Goal: Navigation & Orientation: Find specific page/section

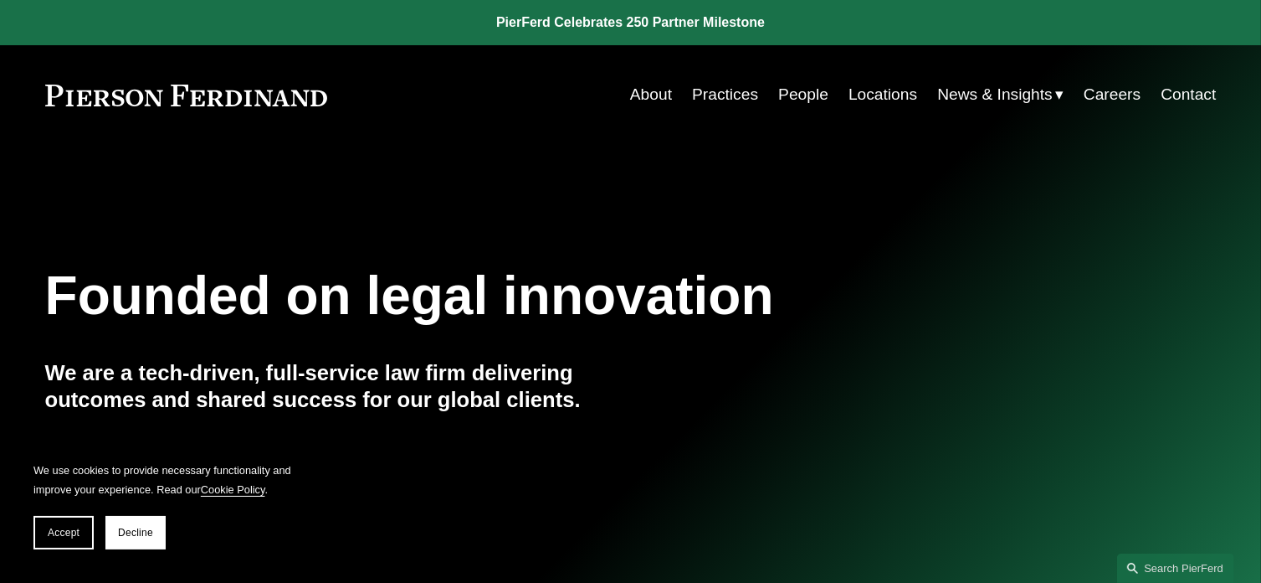
click at [793, 97] on link "People" at bounding box center [803, 95] width 50 height 32
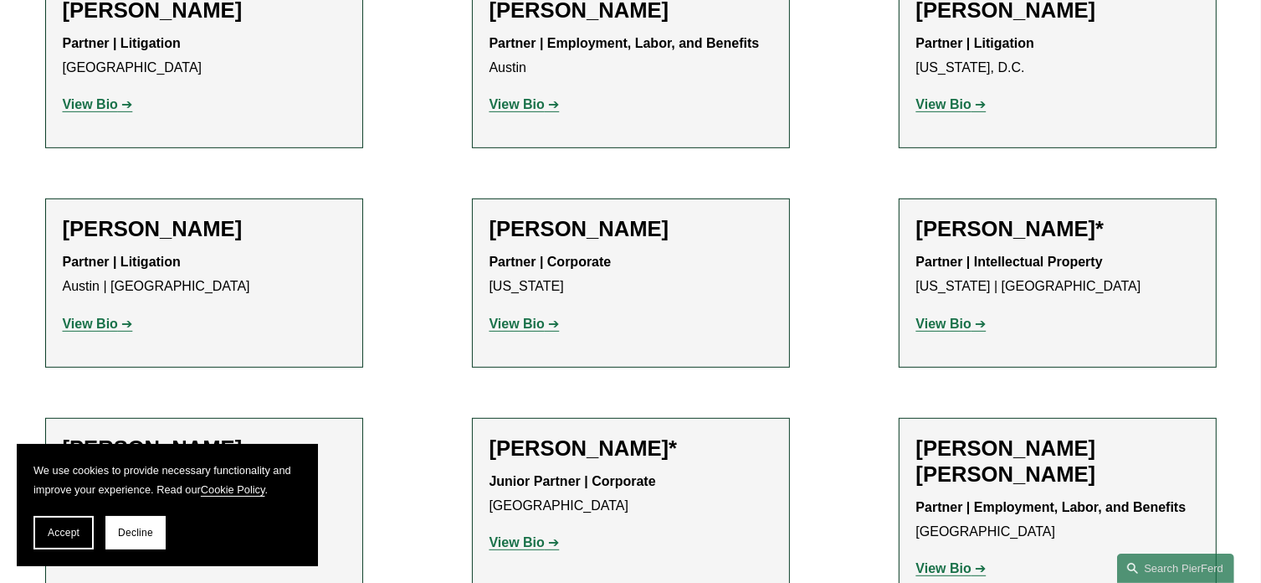
scroll to position [837, 0]
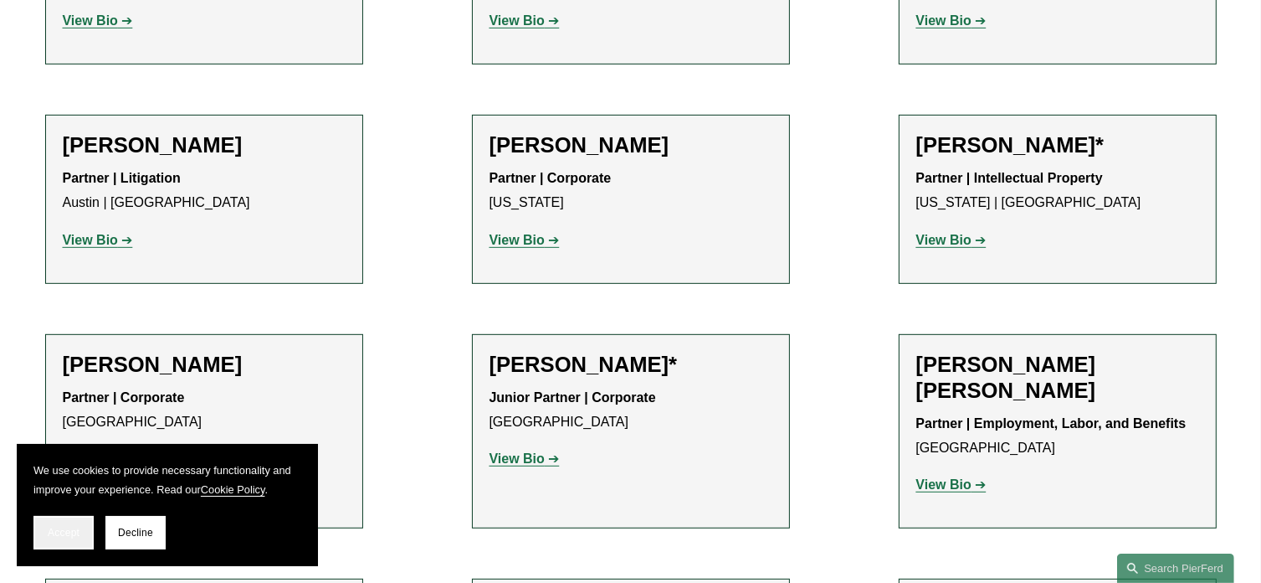
click at [59, 533] on span "Accept" at bounding box center [64, 532] width 32 height 12
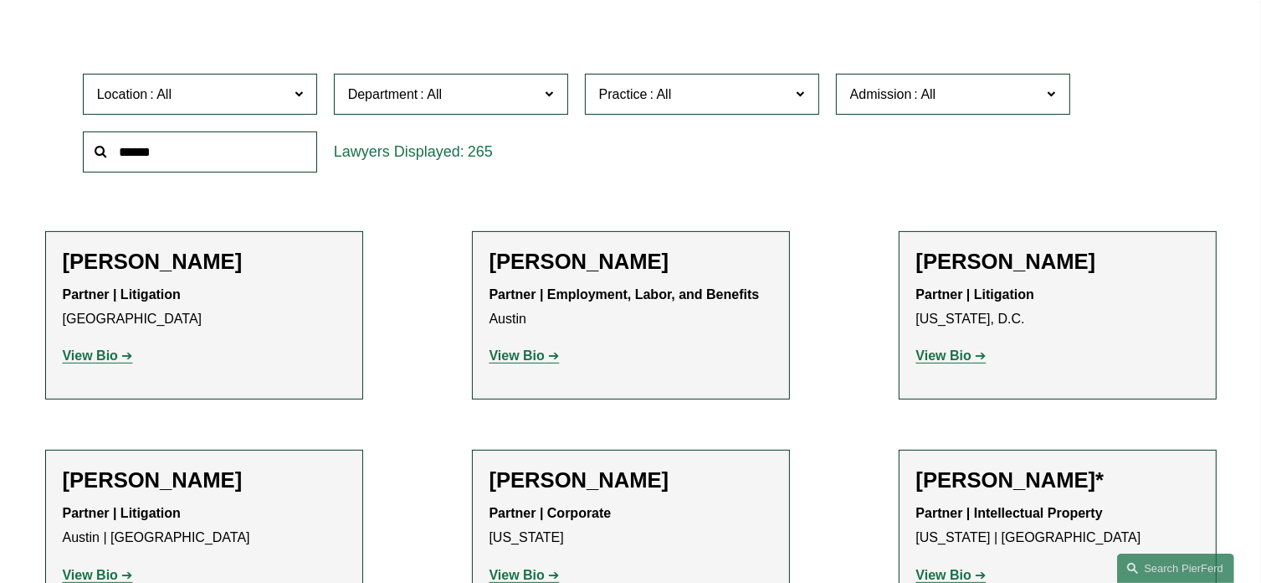
scroll to position [670, 0]
